Goal: Information Seeking & Learning: Learn about a topic

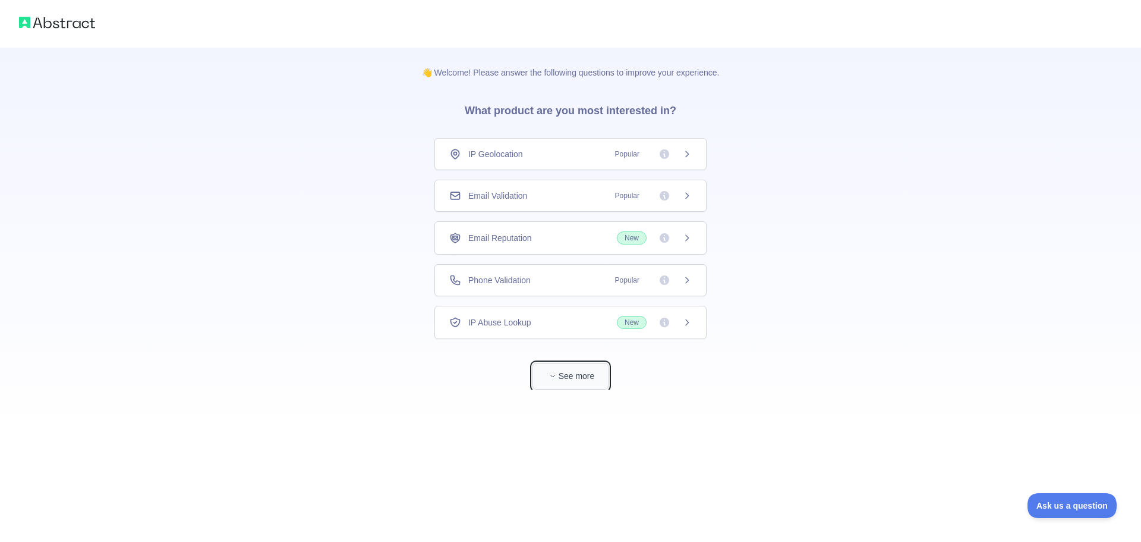
click at [563, 378] on button "See more" at bounding box center [571, 376] width 76 height 27
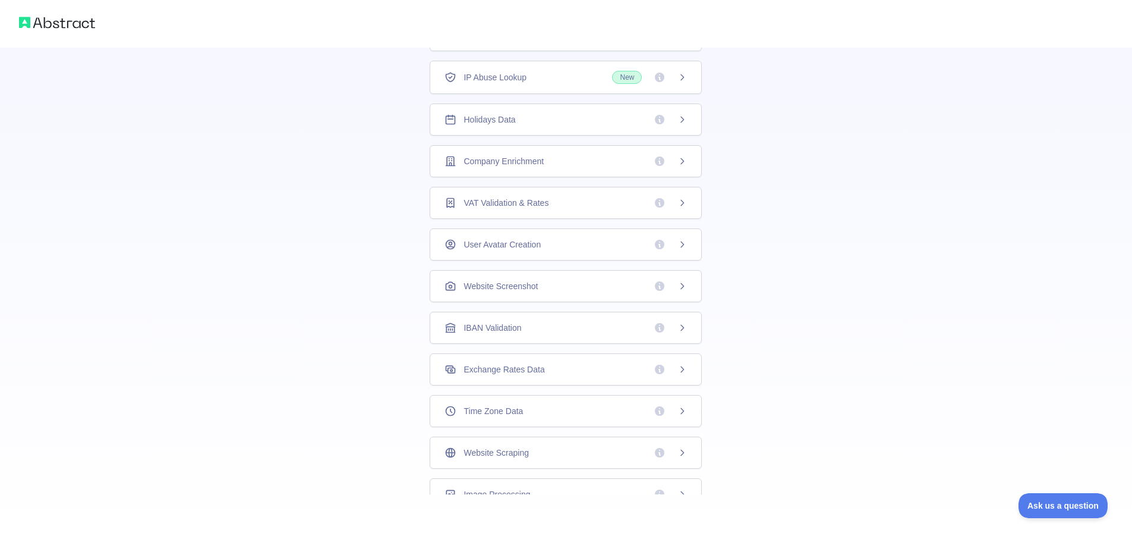
scroll to position [46, 0]
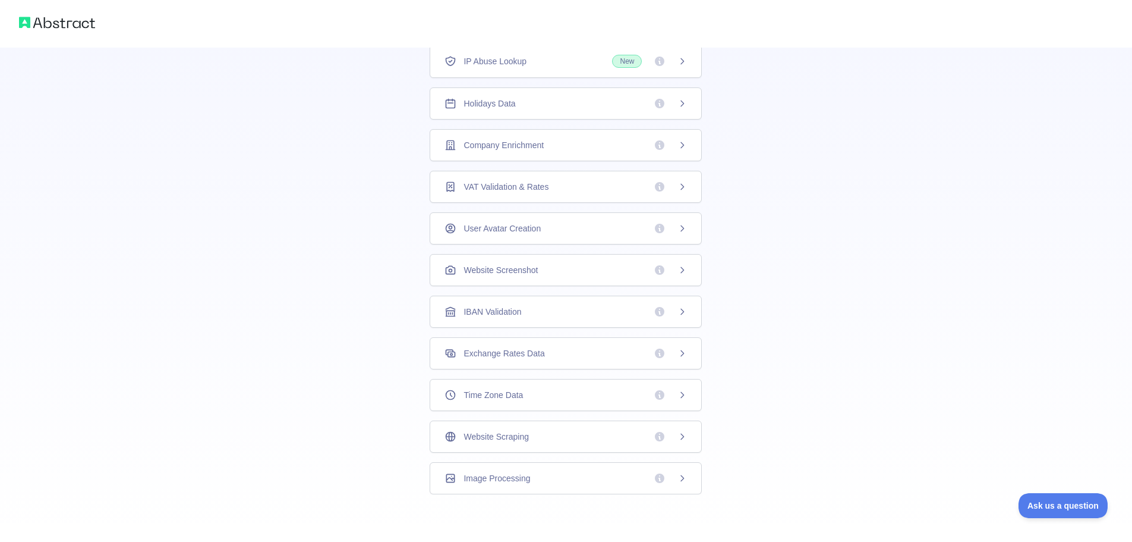
click at [524, 441] on span "Website Scraping" at bounding box center [496, 436] width 65 height 12
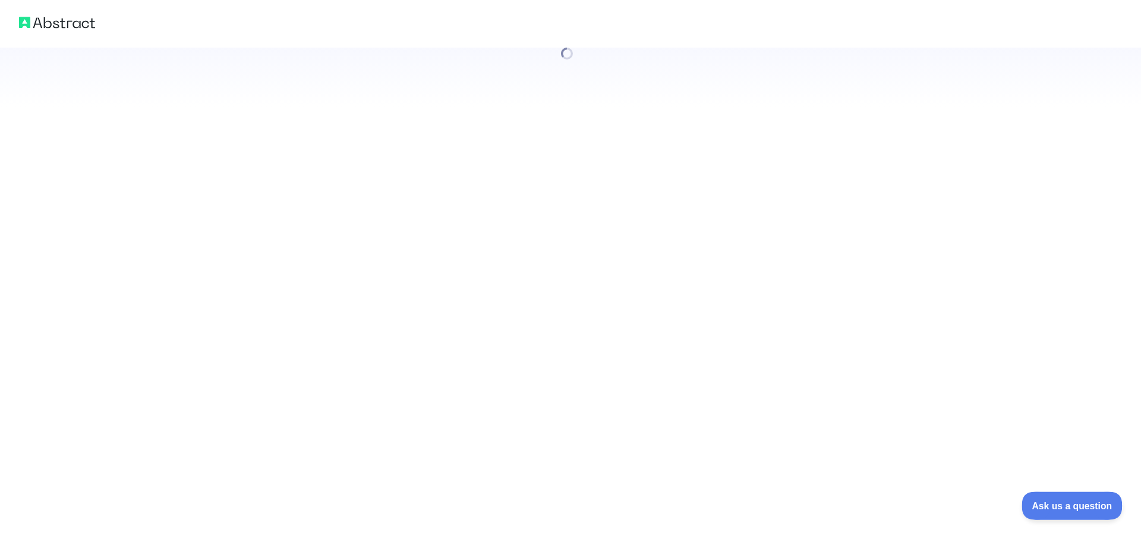
click at [1081, 497] on button "Ask us a question" at bounding box center [1066, 503] width 89 height 25
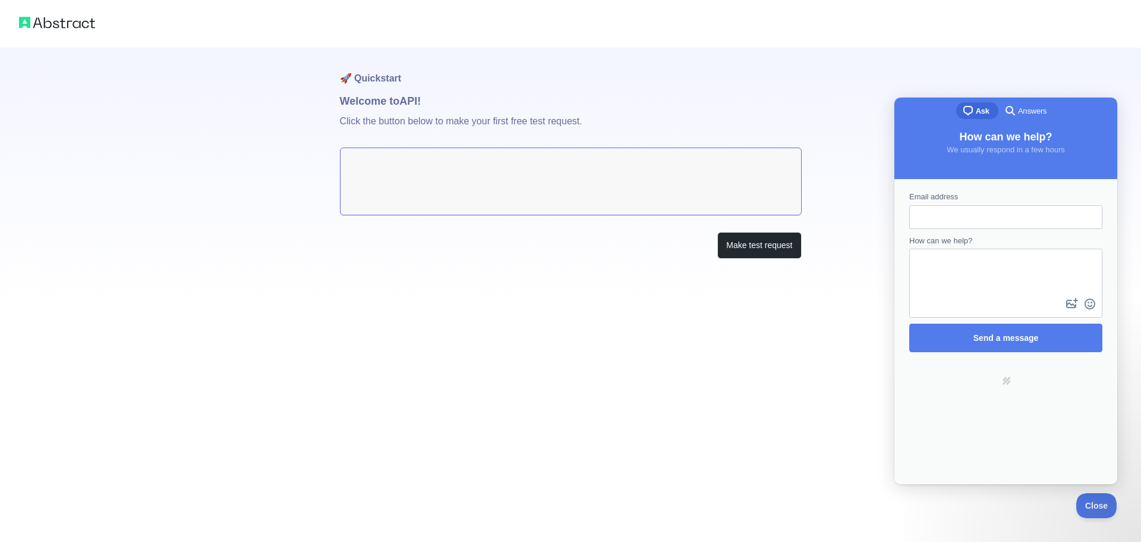
click at [779, 336] on div "🚀 Quickstart Welcome to API! Click the button below to make your first free tes…" at bounding box center [570, 271] width 1141 height 542
click at [483, 170] on textarea at bounding box center [571, 181] width 462 height 68
click at [745, 254] on button "Make test request" at bounding box center [760, 245] width 84 height 27
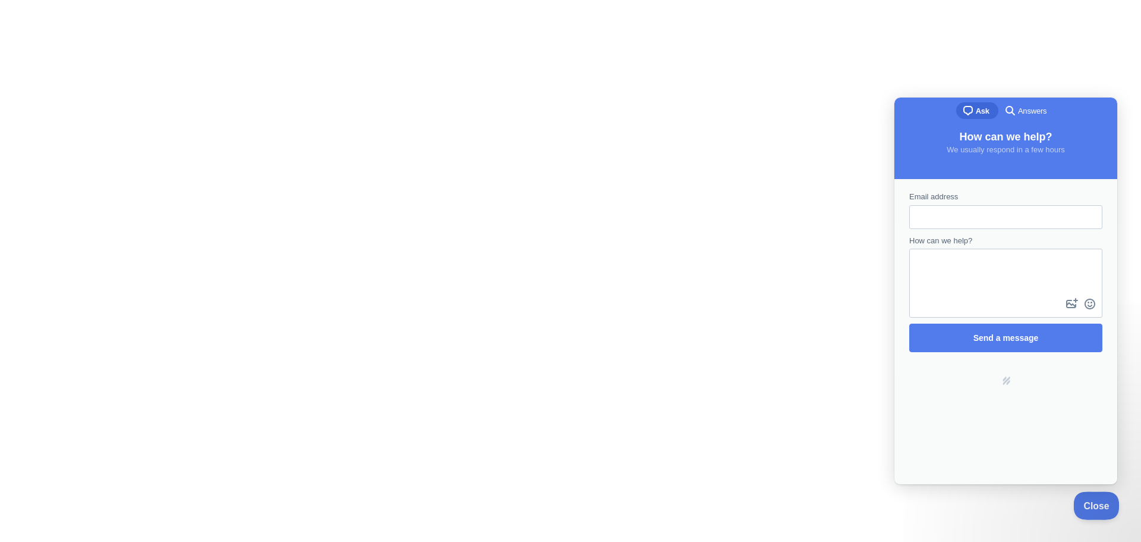
click at [1094, 512] on button "Close" at bounding box center [1094, 503] width 40 height 25
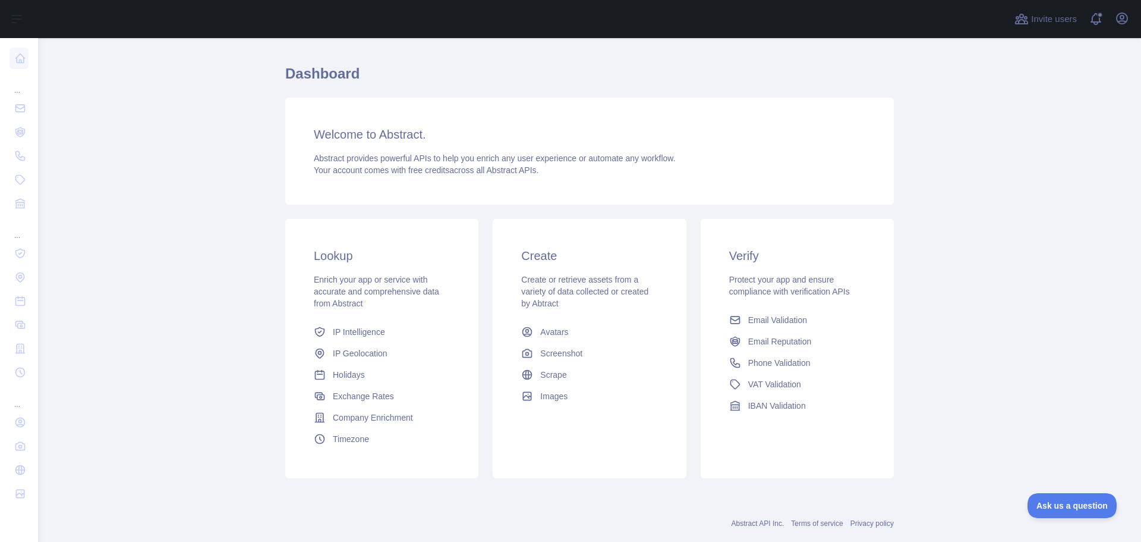
scroll to position [51, 0]
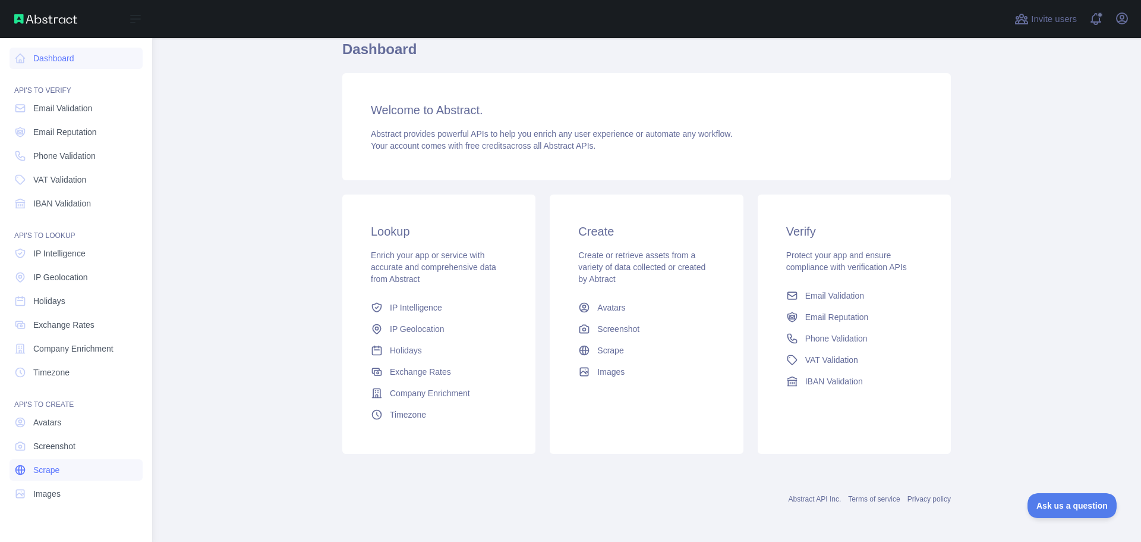
click at [75, 468] on link "Scrape" at bounding box center [76, 469] width 133 height 21
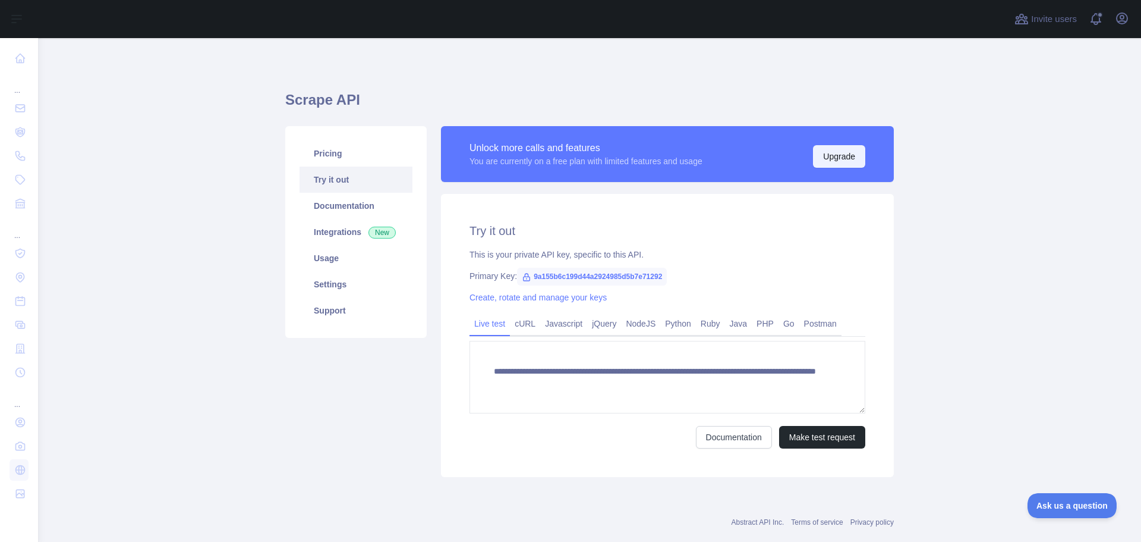
click at [817, 153] on button "Upgrade" at bounding box center [839, 156] width 52 height 23
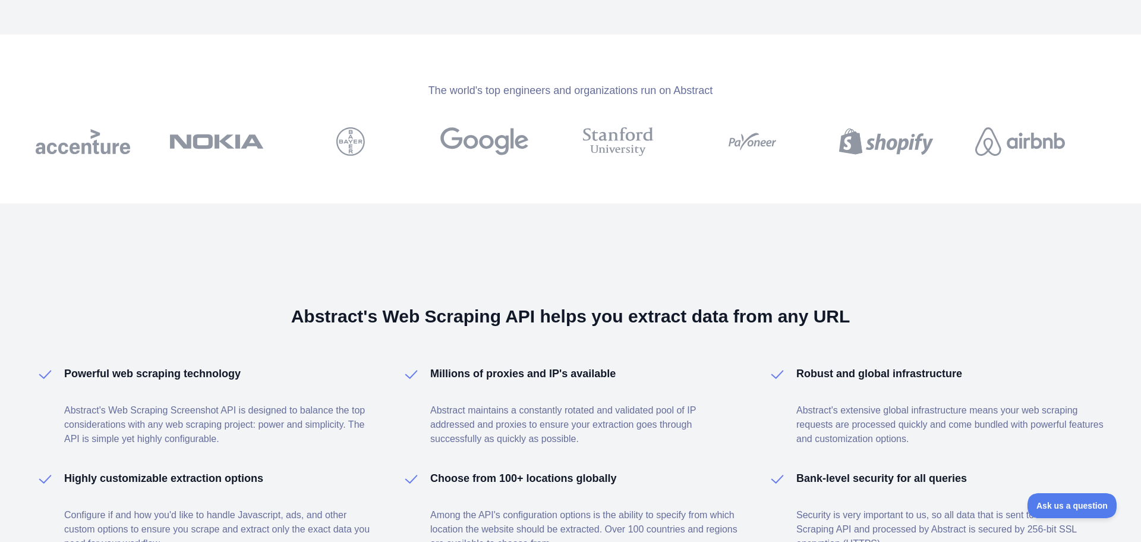
scroll to position [535, 0]
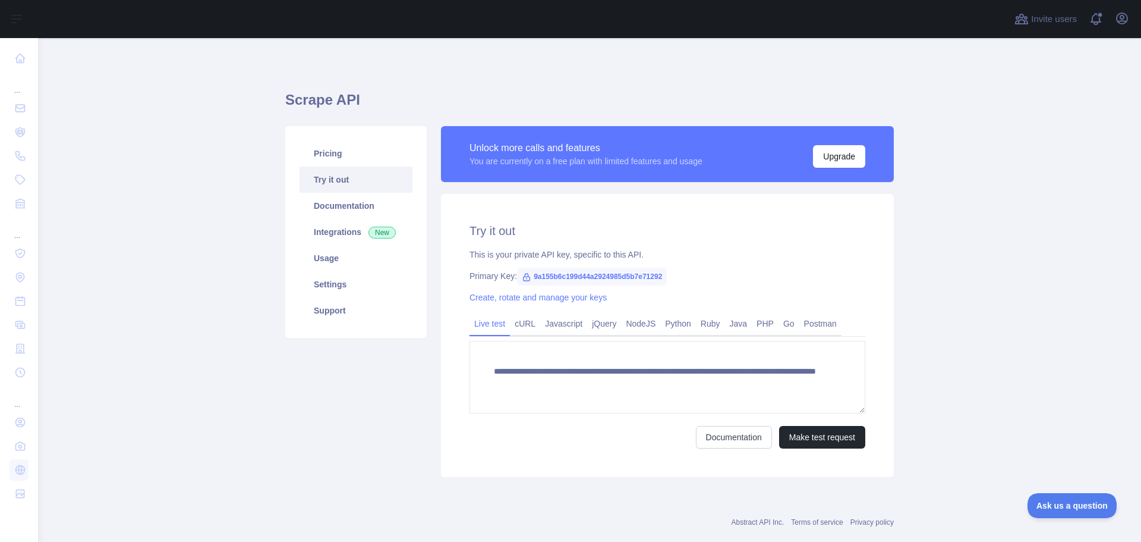
click at [629, 275] on span "9a155b6c199d44a2924985d5b7e71292" at bounding box center [592, 277] width 150 height 18
click at [628, 275] on span "9a155b6c199d44a2924985d5b7e71292" at bounding box center [592, 277] width 150 height 18
click at [522, 278] on icon at bounding box center [527, 277] width 10 height 10
click at [533, 275] on span "9a155b6c199d44a2924985d5b7e71292" at bounding box center [592, 277] width 150 height 18
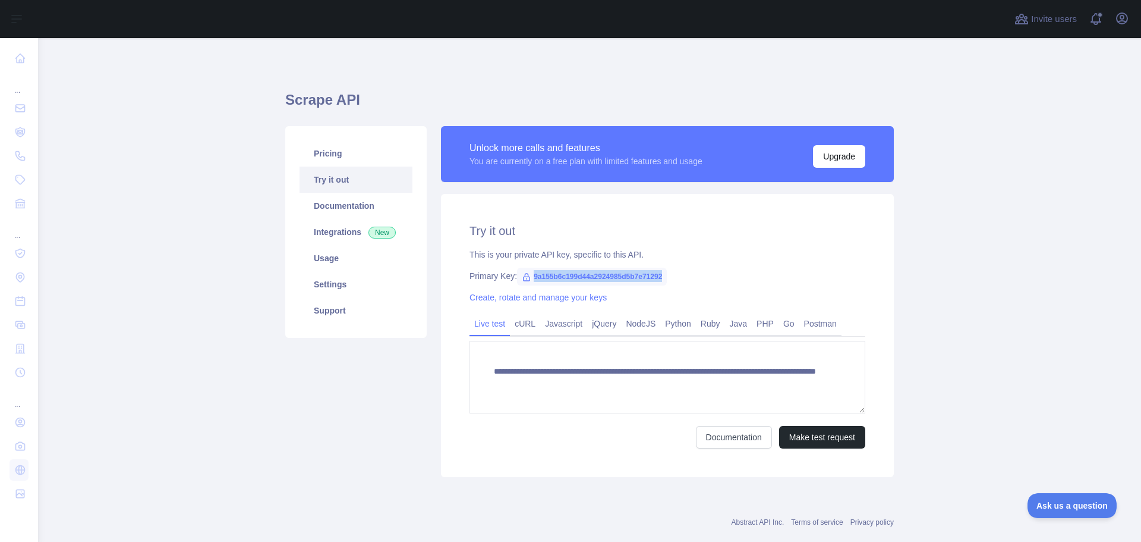
click at [533, 275] on span "9a155b6c199d44a2924985d5b7e71292" at bounding box center [592, 277] width 150 height 18
copy span "9a155b6c199d44a2924985d5b7e71292"
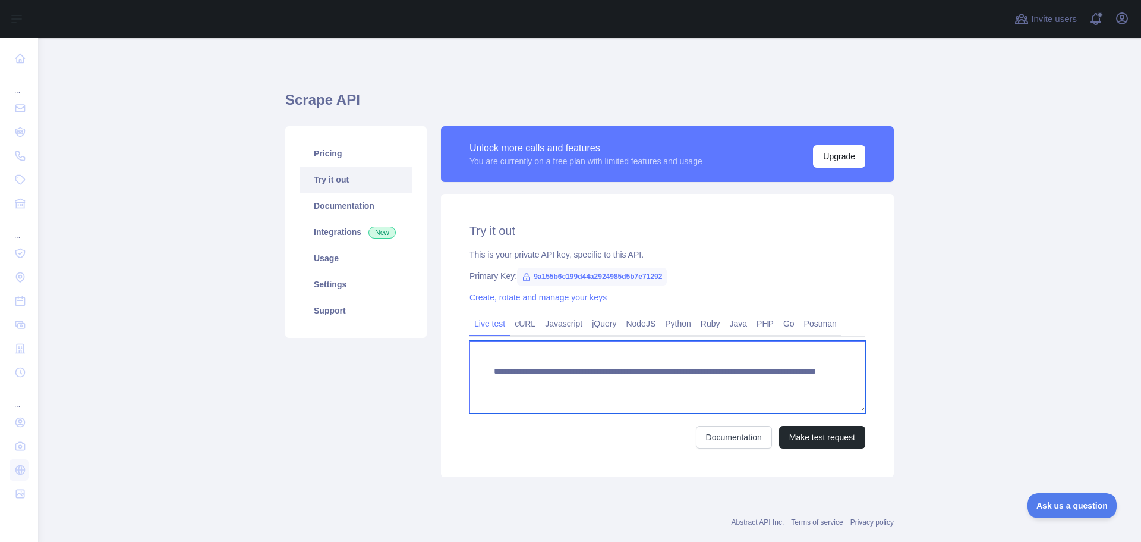
click at [690, 385] on textarea "**********" at bounding box center [668, 377] width 396 height 73
click at [785, 385] on textarea "**********" at bounding box center [668, 377] width 396 height 73
drag, startPoint x: 685, startPoint y: 385, endPoint x: 473, endPoint y: 373, distance: 212.6
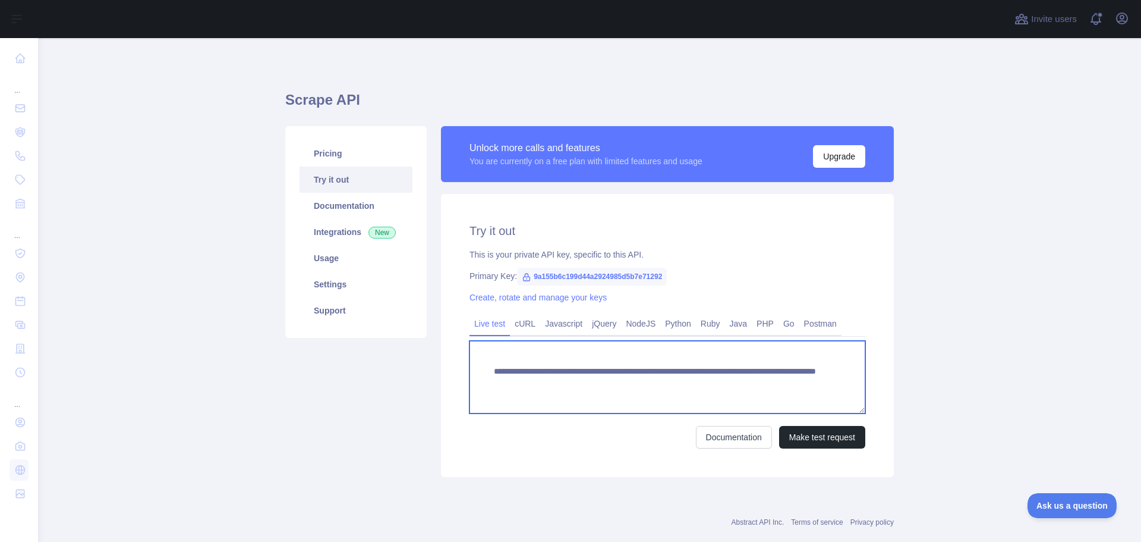
click at [473, 373] on textarea "**********" at bounding box center [668, 377] width 396 height 73
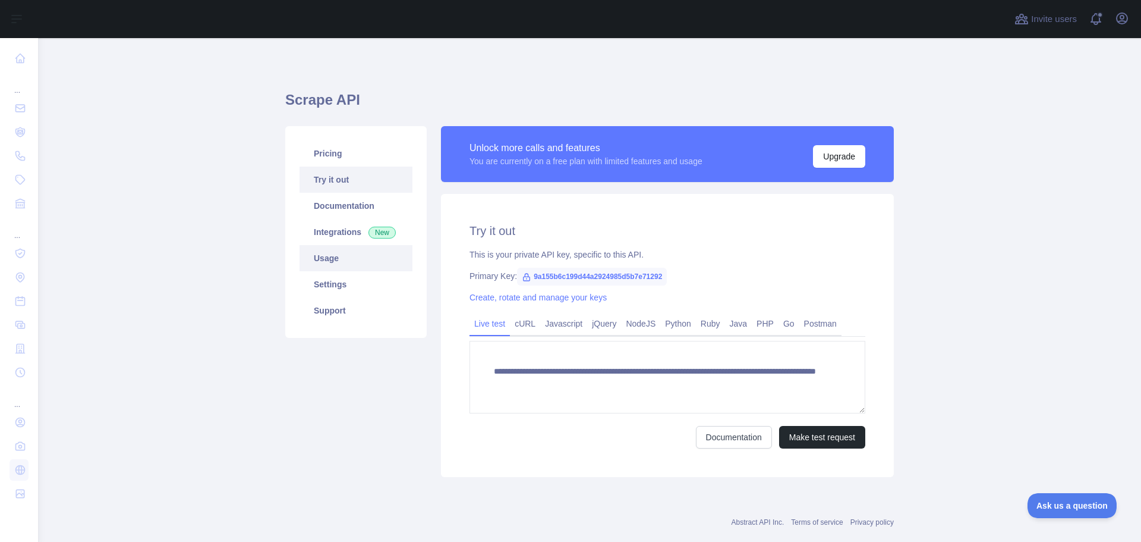
click at [339, 258] on link "Usage" at bounding box center [356, 258] width 113 height 26
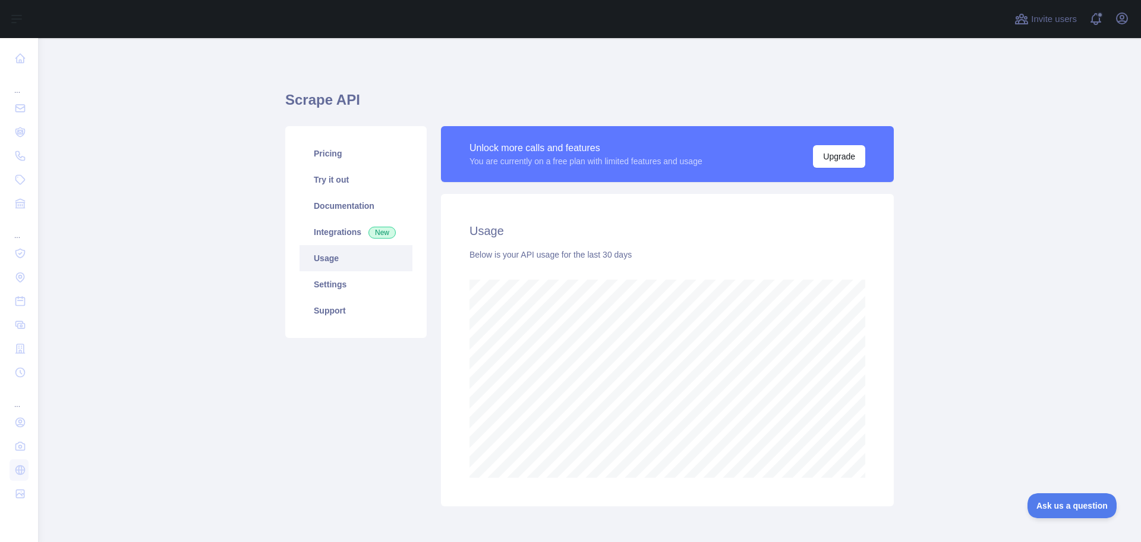
scroll to position [504, 1094]
click at [1064, 501] on span "Ask us a question" at bounding box center [1066, 503] width 89 height 8
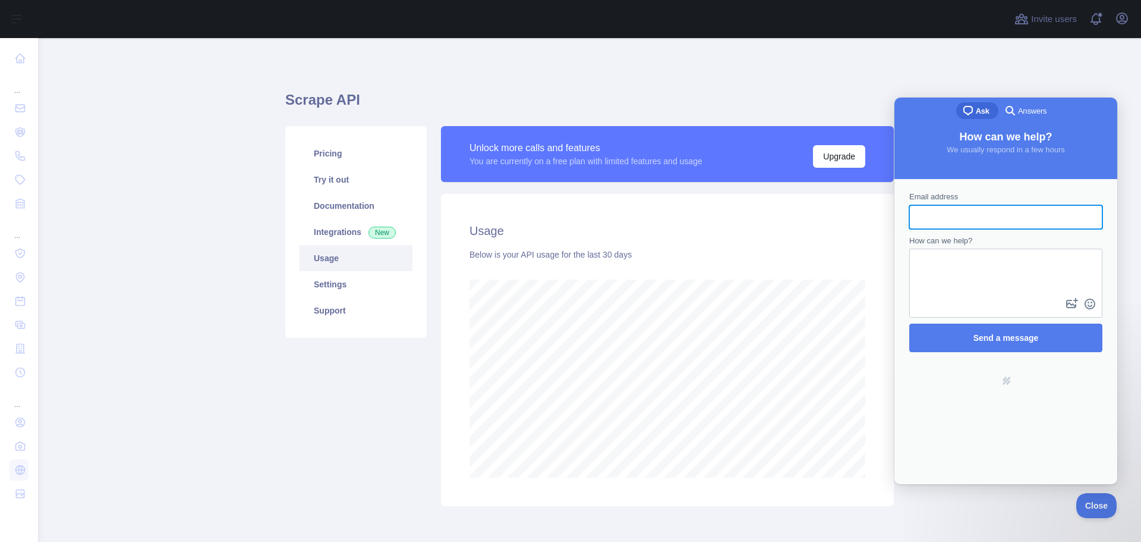
scroll to position [0, 0]
click at [1019, 109] on span "Answers" at bounding box center [1032, 111] width 29 height 12
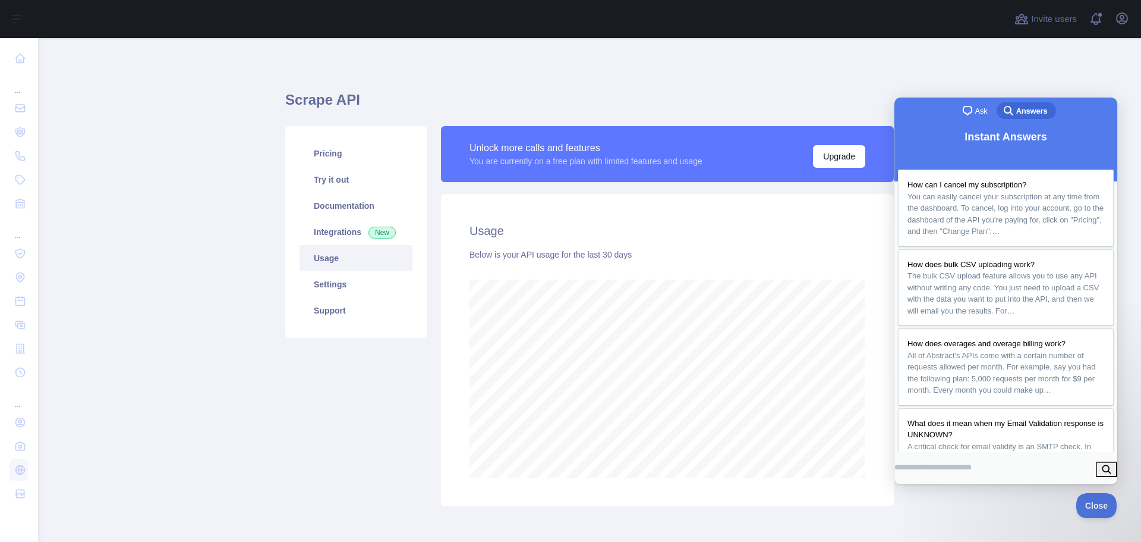
click at [960, 468] on input "Search Doc articles" at bounding box center [933, 467] width 77 height 21
click at [972, 472] on input "***" at bounding box center [933, 467] width 77 height 21
type input "**********"
click button "search" at bounding box center [1106, 468] width 21 height 15
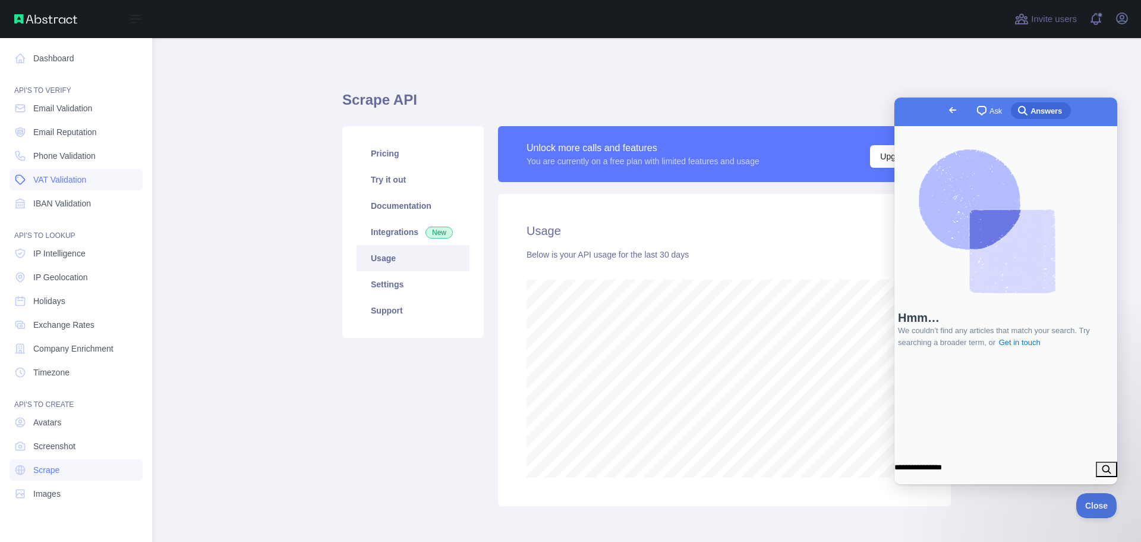
scroll to position [593984, 593507]
click at [75, 185] on span "VAT Validation" at bounding box center [59, 180] width 53 height 12
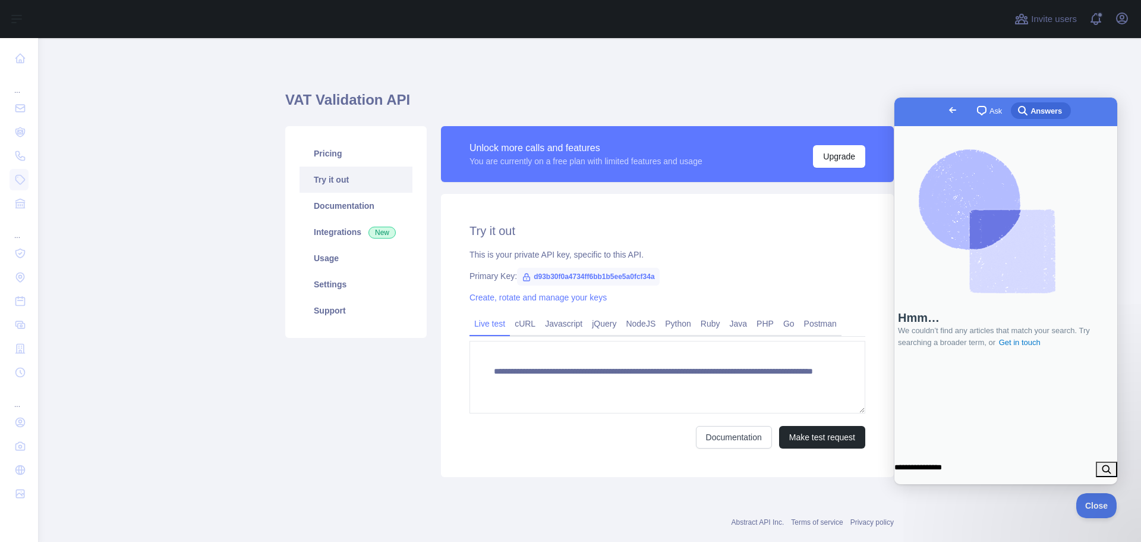
click at [242, 429] on main "**********" at bounding box center [589, 290] width 1103 height 504
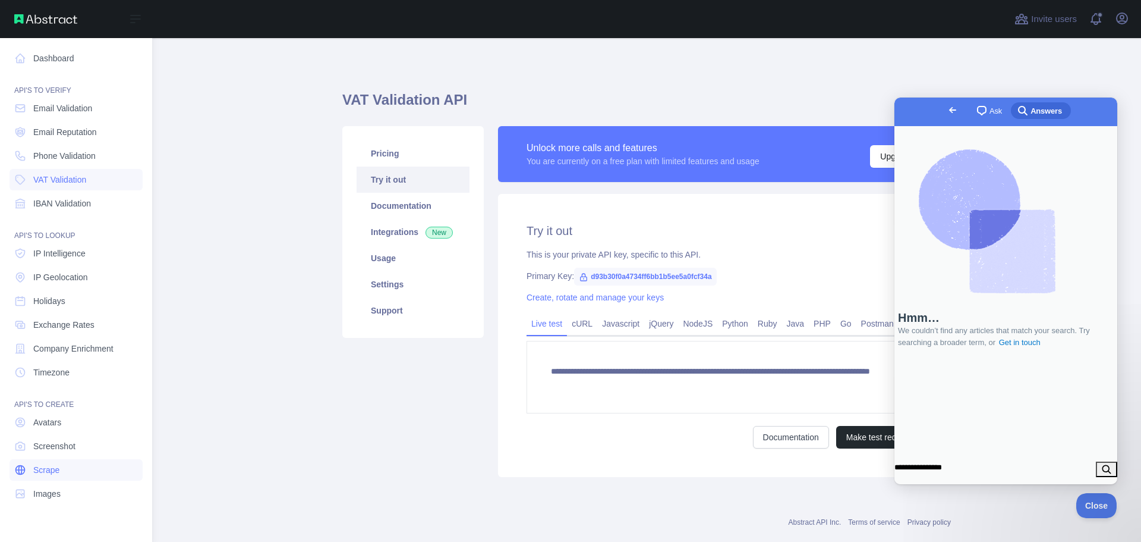
click at [42, 474] on span "Scrape" at bounding box center [46, 470] width 26 height 12
